Goal: Find specific page/section: Find specific page/section

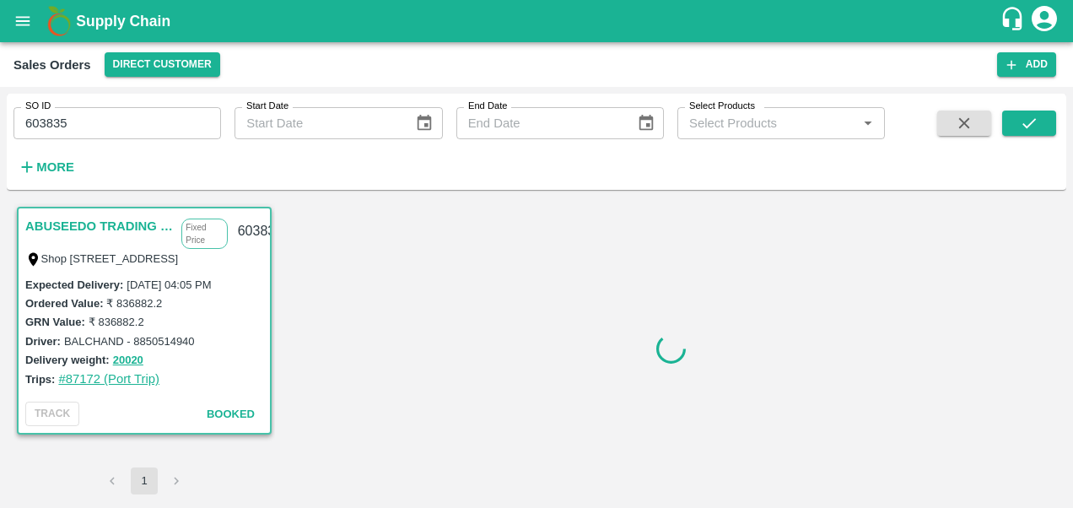
click at [97, 381] on link "#87172 (Port Trip)" at bounding box center [108, 379] width 101 height 14
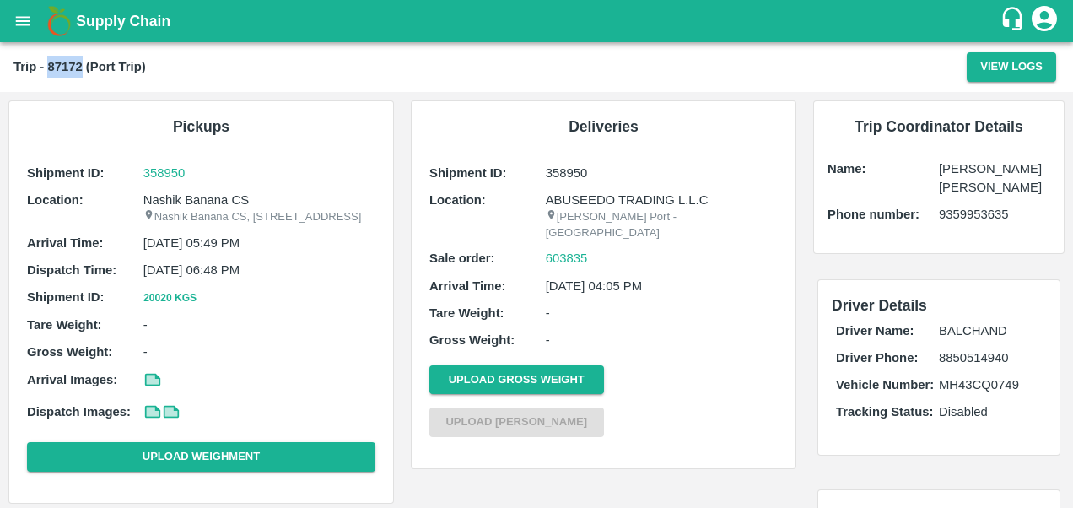
drag, startPoint x: 83, startPoint y: 67, endPoint x: 49, endPoint y: 72, distance: 34.1
click at [49, 72] on b "Trip - 87172 (Port Trip)" at bounding box center [80, 67] width 132 height 14
copy b "87172"
drag, startPoint x: 545, startPoint y: 166, endPoint x: 604, endPoint y: 165, distance: 59.1
click at [604, 165] on p "358950" at bounding box center [662, 173] width 232 height 19
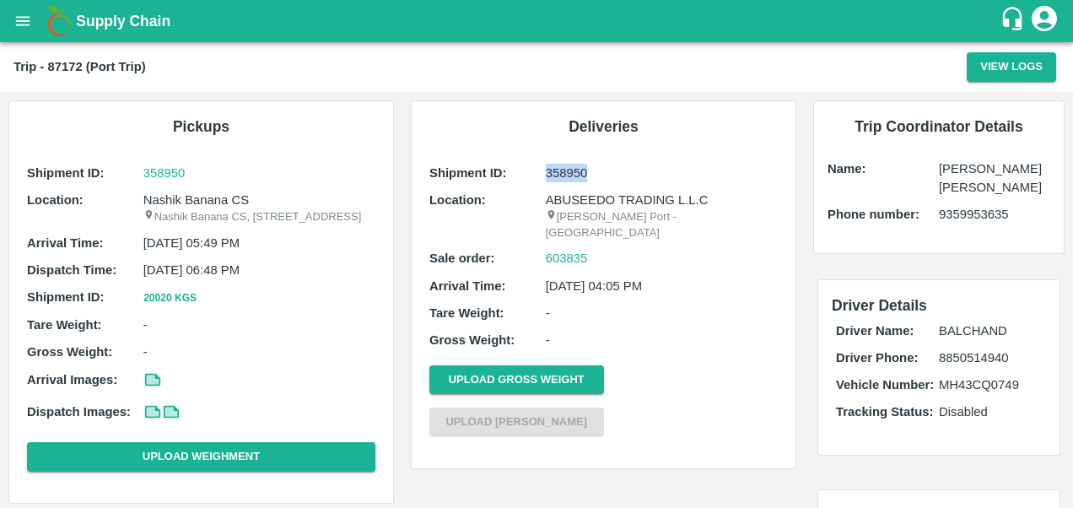
copy p "358950"
